Goal: Task Accomplishment & Management: Complete application form

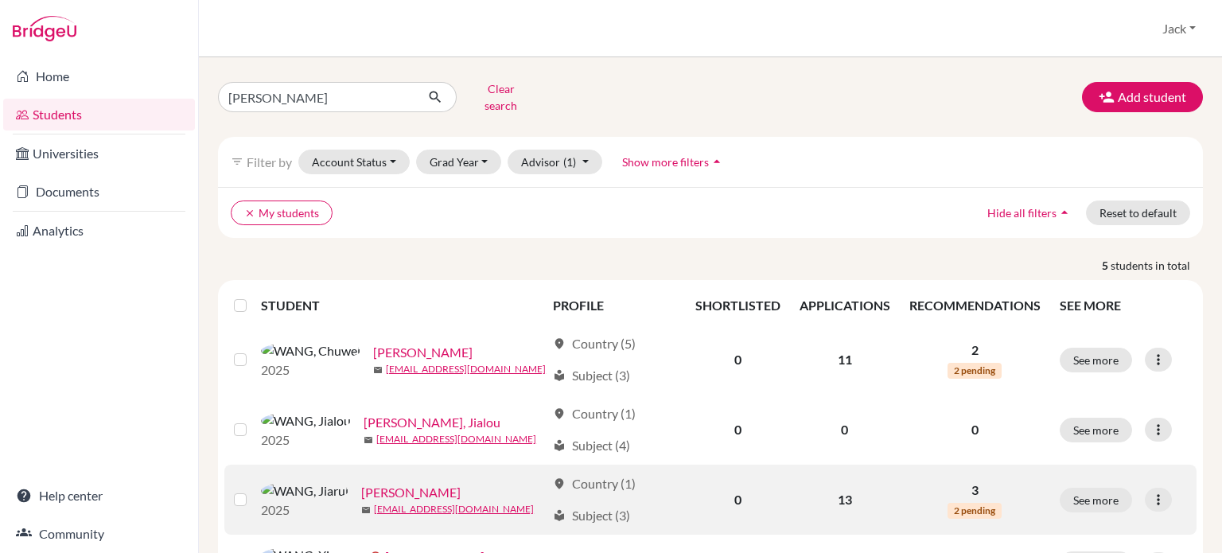
click at [361, 483] on link "[PERSON_NAME]" at bounding box center [410, 492] width 99 height 19
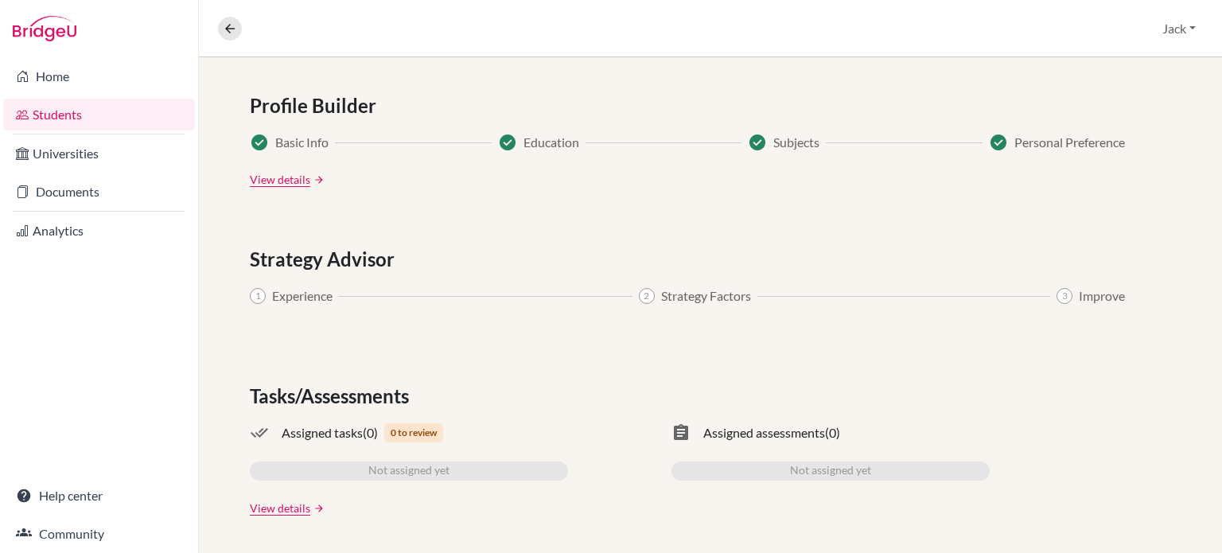
scroll to position [129, 0]
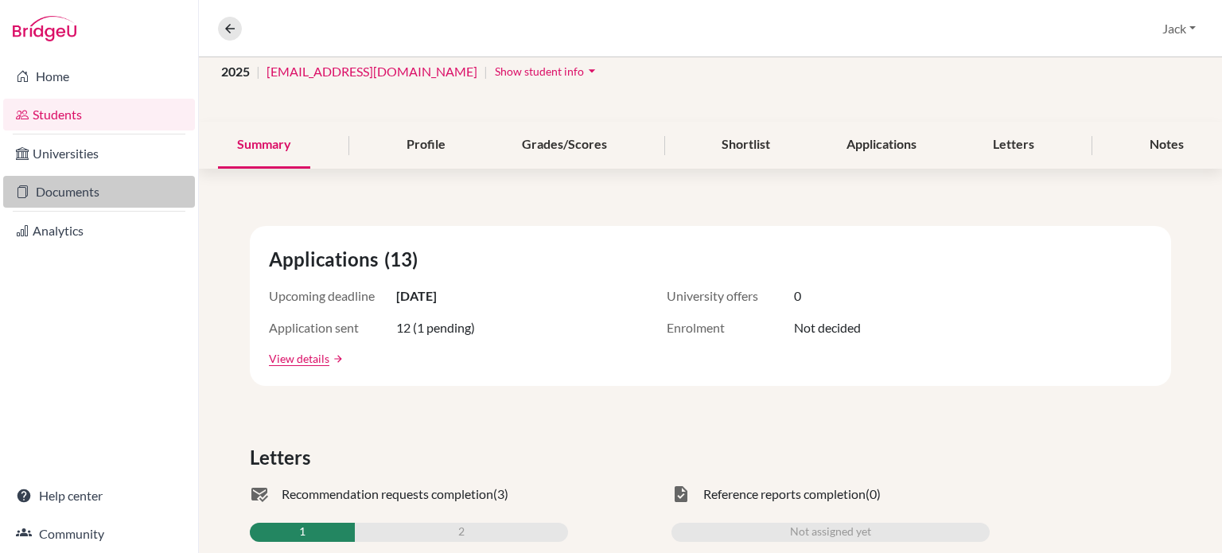
click at [72, 188] on link "Documents" at bounding box center [99, 192] width 192 height 32
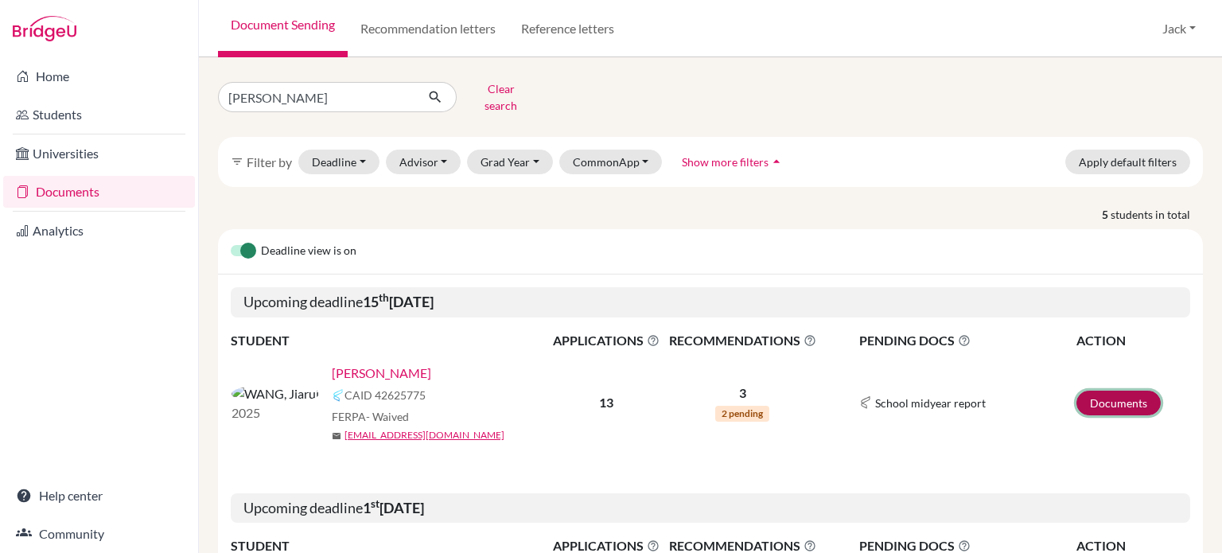
click at [1103, 390] on link "Documents" at bounding box center [1118, 402] width 84 height 25
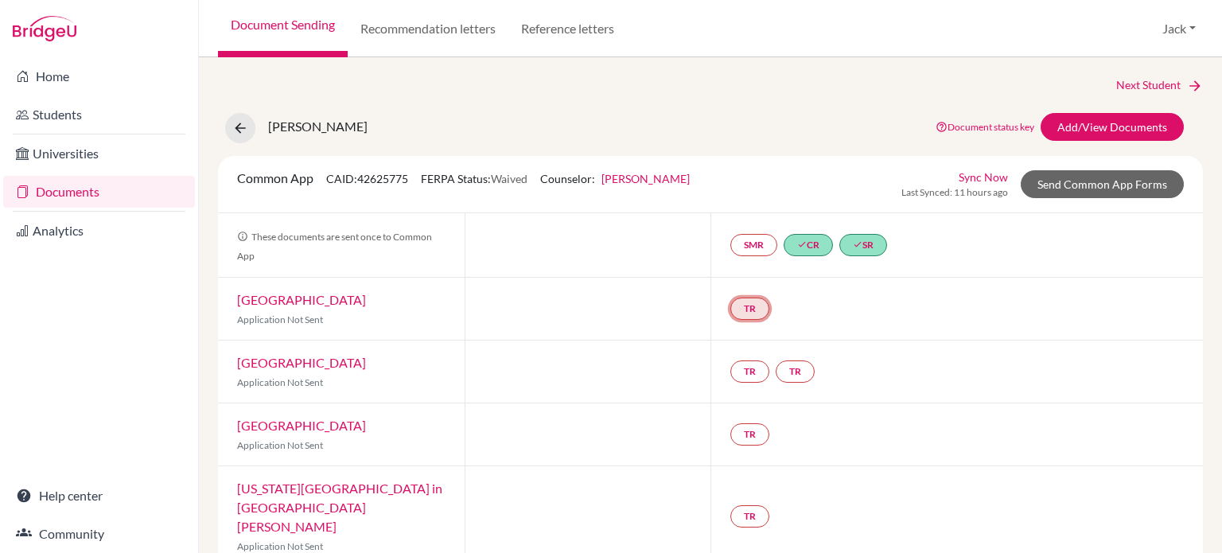
click at [752, 305] on link "TR" at bounding box center [749, 308] width 39 height 22
click at [750, 276] on small "Incomplete" at bounding box center [748, 277] width 138 height 14
click at [884, 290] on div "TR Teacher recommendation Incomplete" at bounding box center [956, 309] width 492 height 62
click at [1083, 129] on link "Add/View Documents" at bounding box center [1111, 127] width 143 height 28
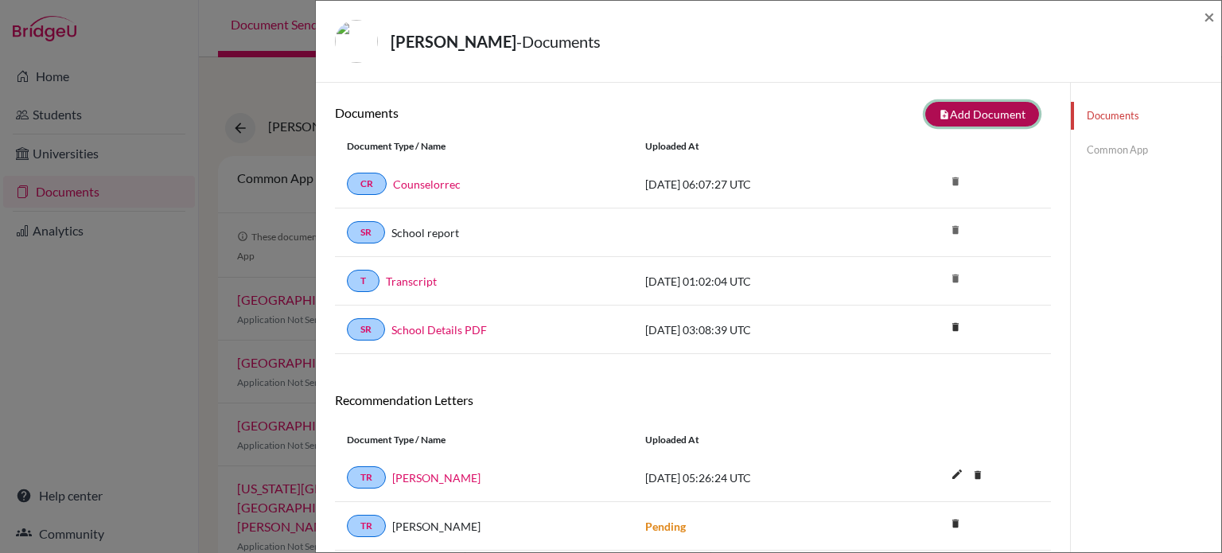
click at [971, 113] on button "note_add Add Document" at bounding box center [982, 114] width 114 height 25
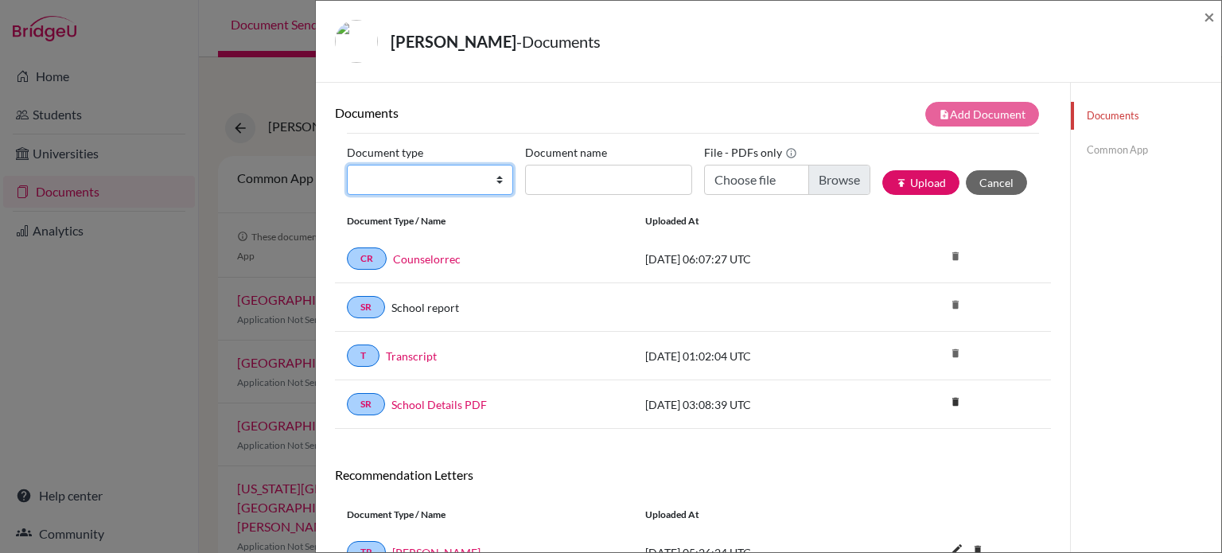
click at [495, 182] on select "Change explanation for Common App reports Counselor recommendation Internationa…" at bounding box center [430, 180] width 166 height 30
select select "5"
click at [347, 165] on select "Change explanation for Common App reports Counselor recommendation Internationa…" at bounding box center [430, 180] width 166 height 30
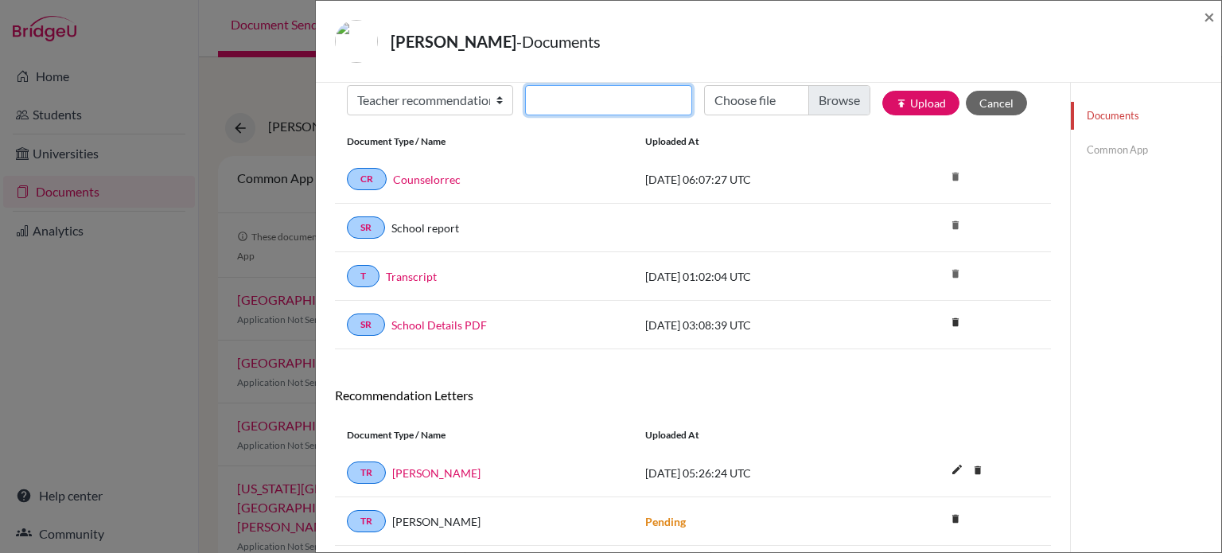
click at [649, 98] on input "Recommender's name" at bounding box center [608, 100] width 166 height 30
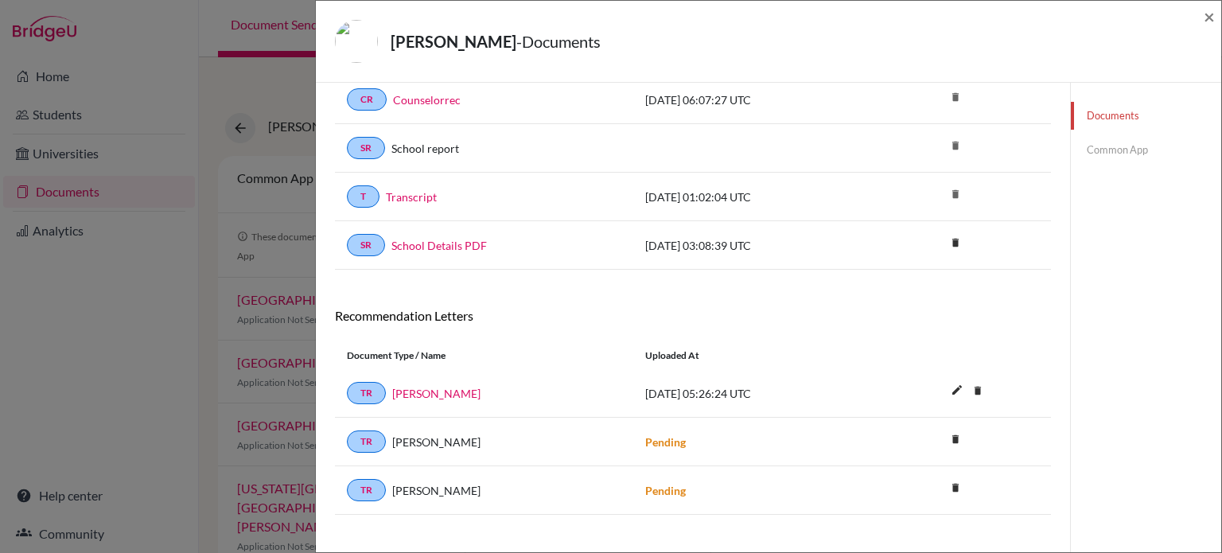
scroll to position [174, 0]
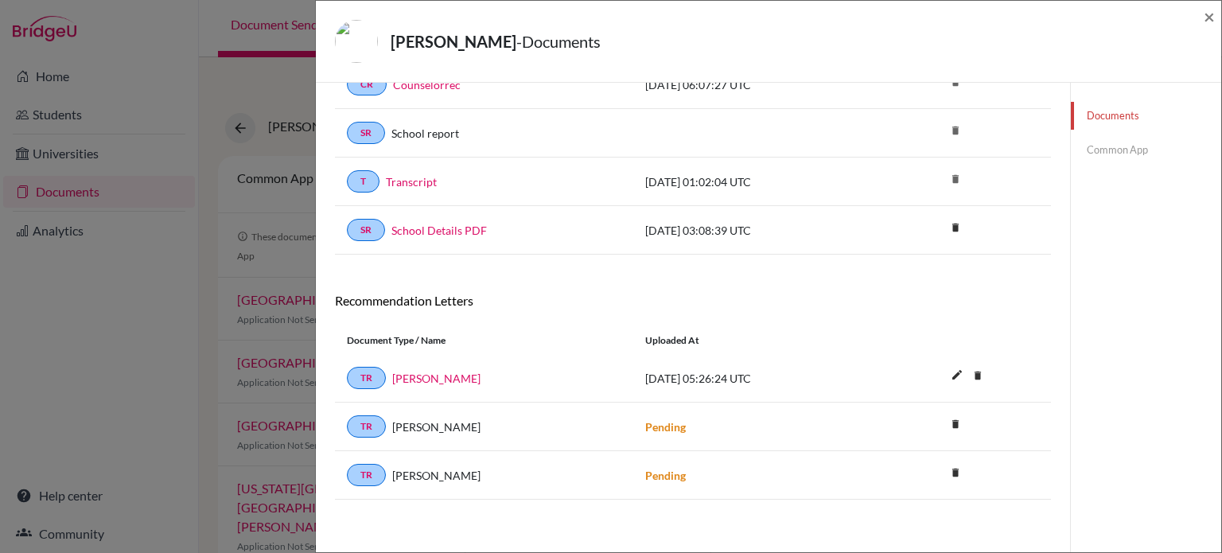
click at [143, 372] on div "WANG, Jiarui - Documents × Documents note_add Add Document Document type Change…" at bounding box center [611, 276] width 1222 height 553
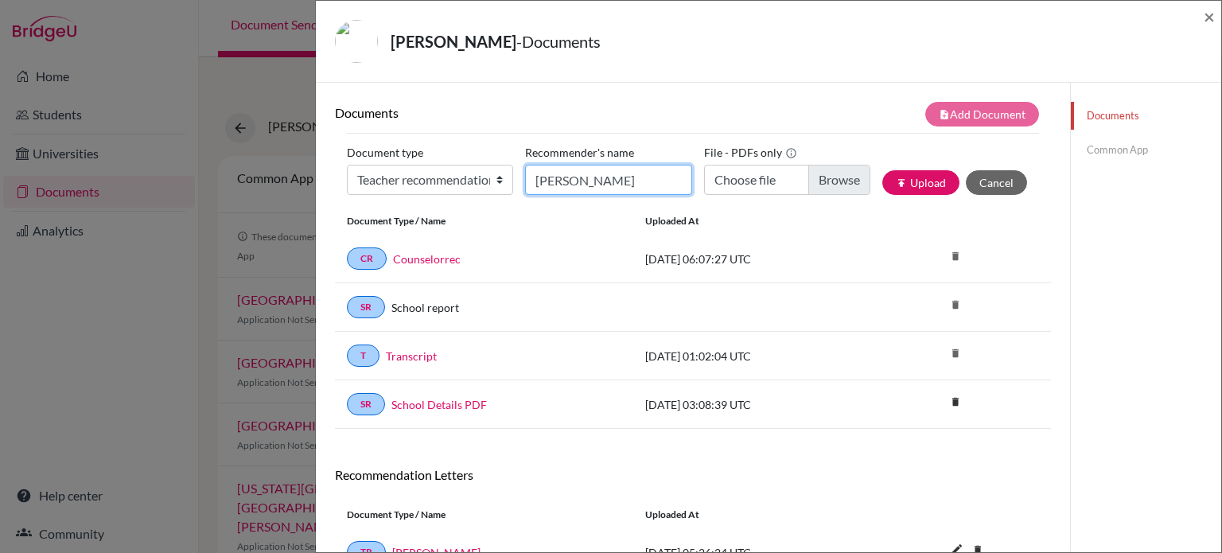
click at [589, 184] on input "Robert Hart" at bounding box center [608, 180] width 166 height 30
drag, startPoint x: 507, startPoint y: 171, endPoint x: 481, endPoint y: 171, distance: 26.2
click at [481, 171] on div "Document type Change explanation for Common App reports Counselor recommendatio…" at bounding box center [693, 174] width 692 height 68
type input "Kaushalya Sidhpura"
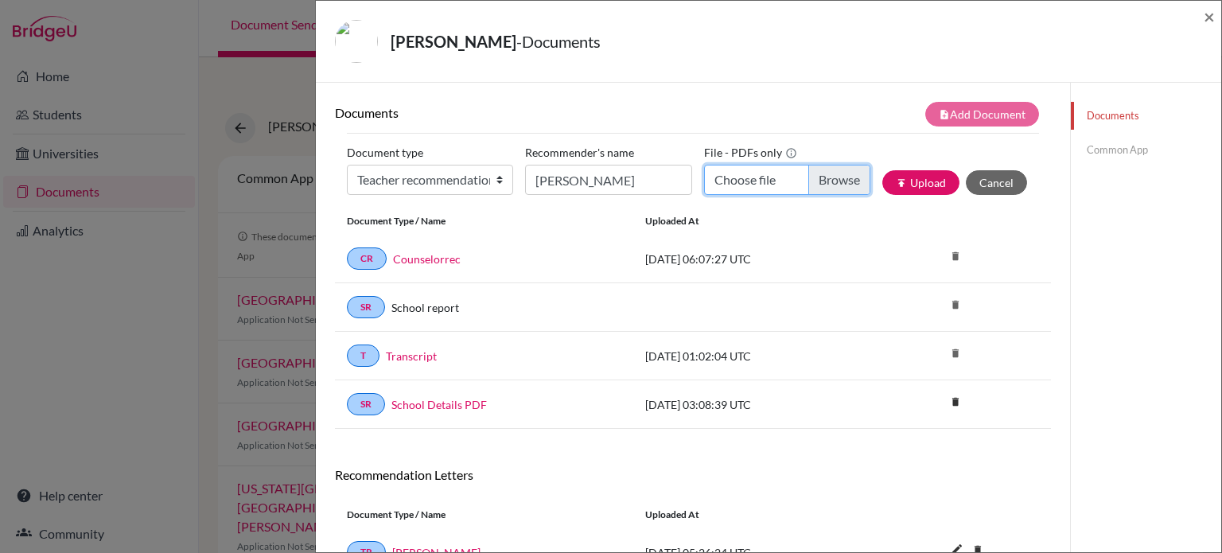
click at [830, 186] on input "Choose file" at bounding box center [787, 180] width 166 height 30
click at [828, 177] on input "Choose file" at bounding box center [787, 180] width 166 height 30
type input "C:\fakepath\HarryW (2).pdf"
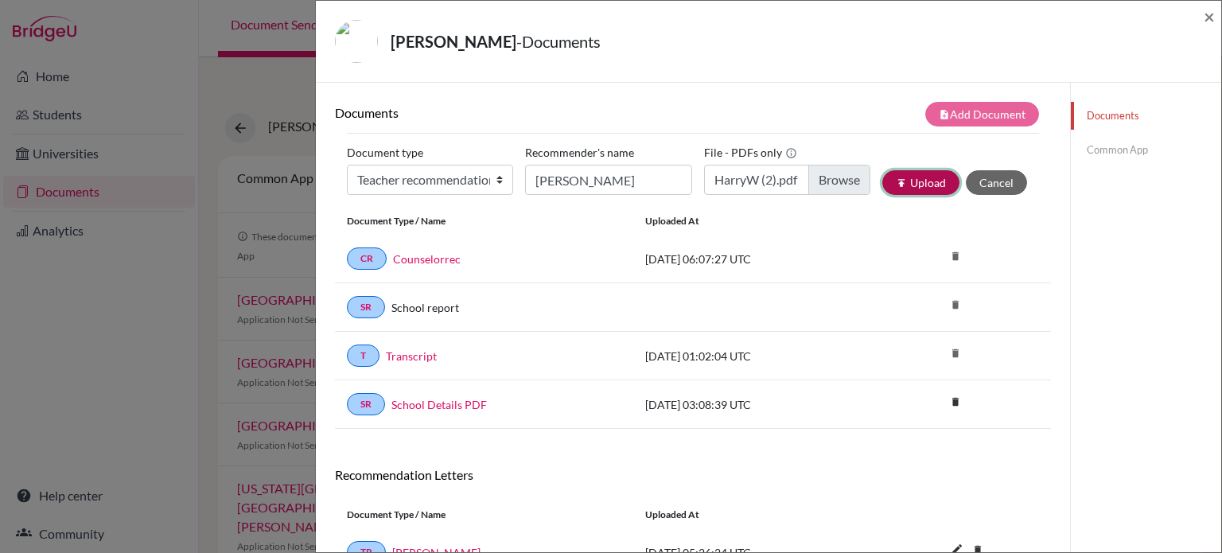
click at [911, 184] on button "publish Upload" at bounding box center [920, 182] width 77 height 25
